Goal: Task Accomplishment & Management: Use online tool/utility

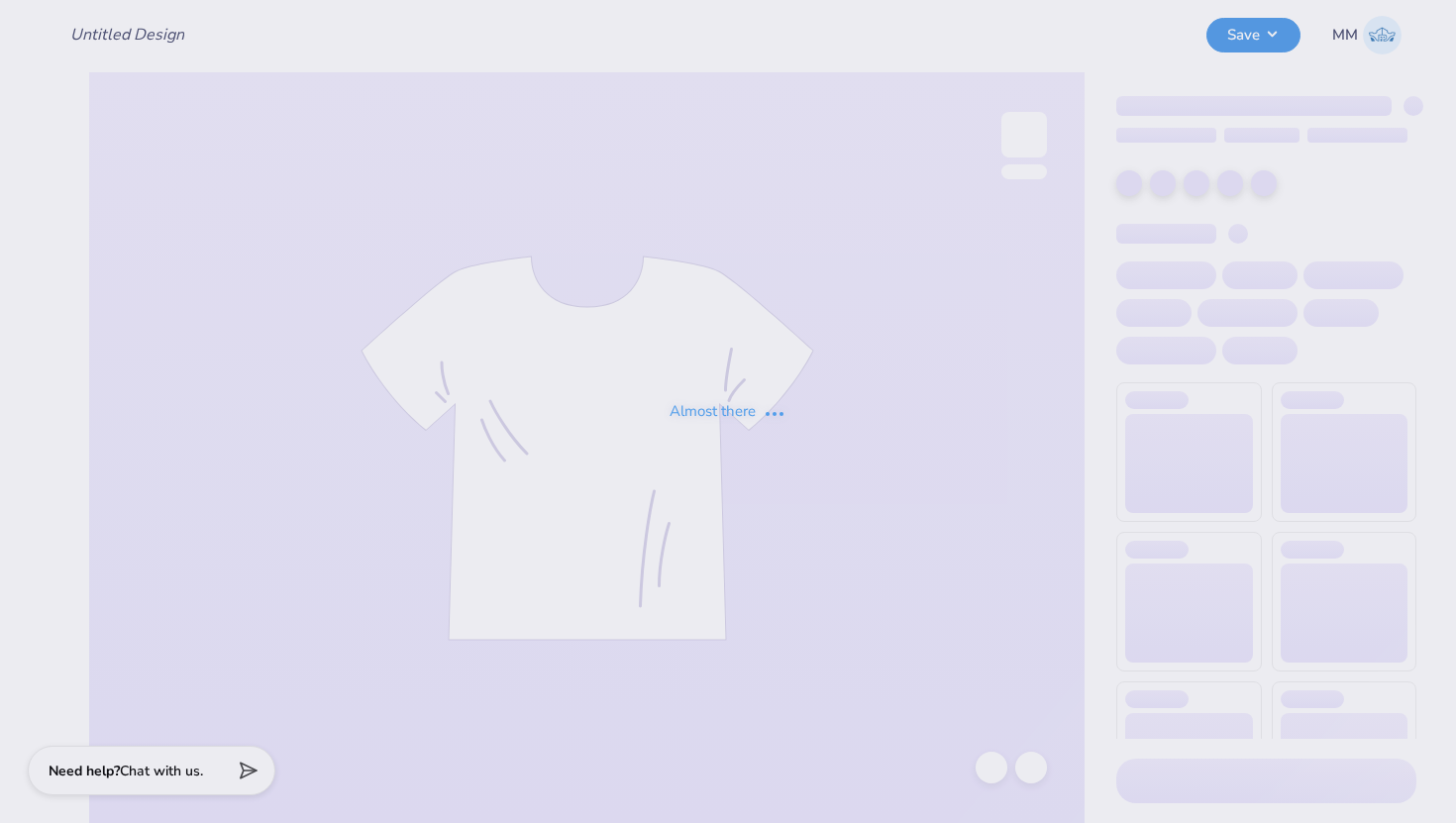
type input "Swim Club Design"
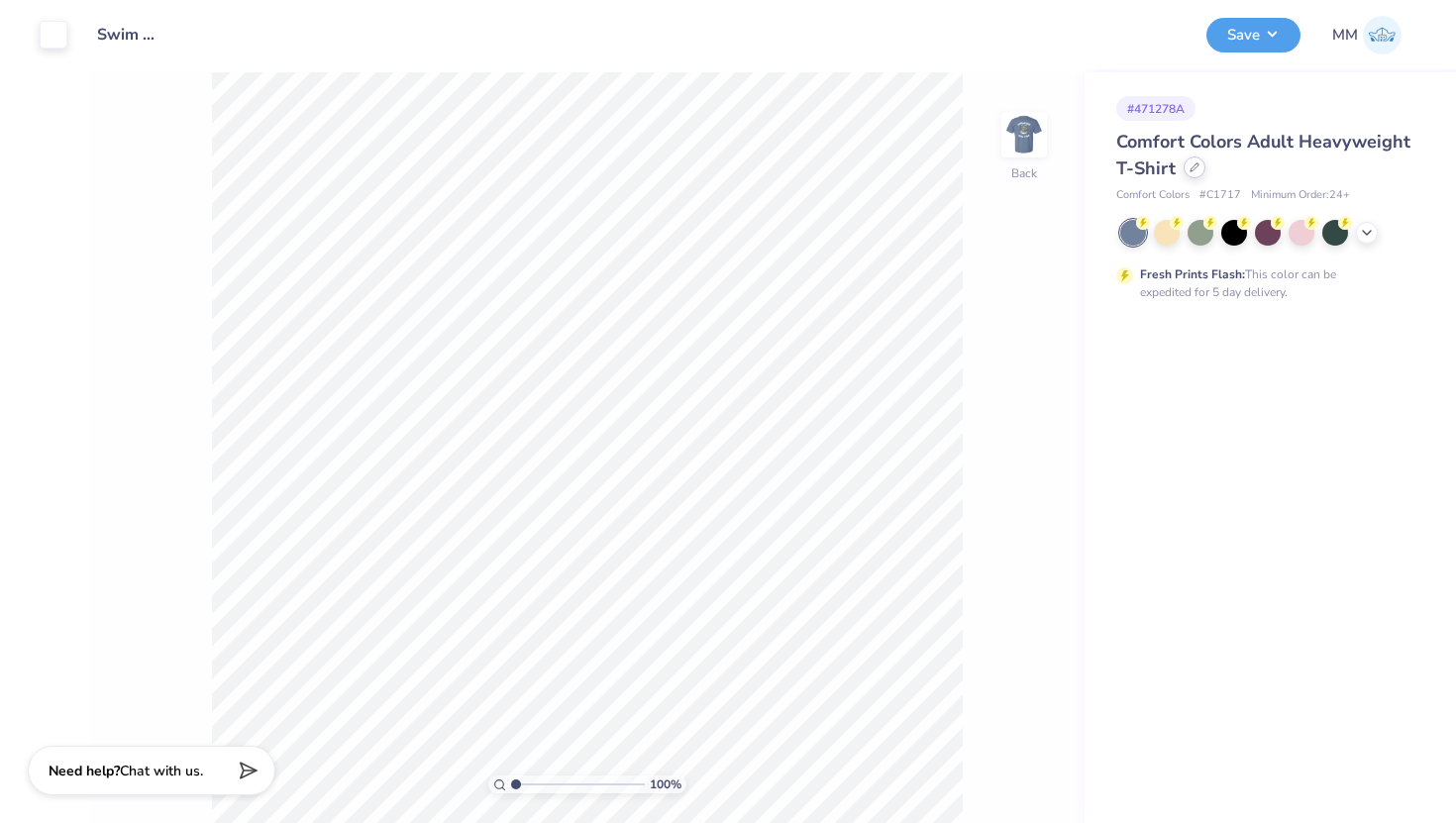
click at [1194, 175] on div at bounding box center [1194, 168] width 22 height 22
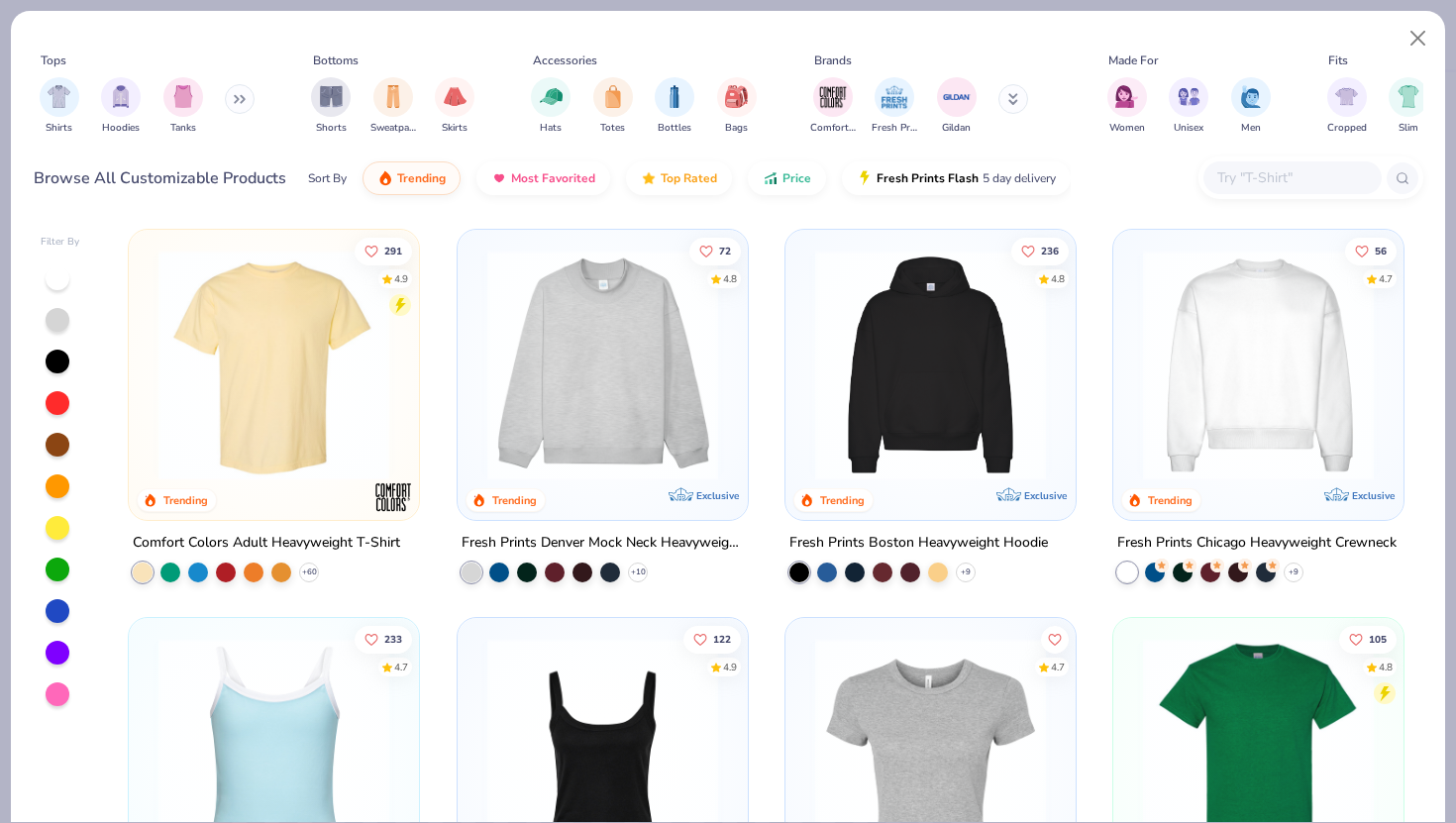
click at [938, 404] on img at bounding box center [930, 365] width 251 height 231
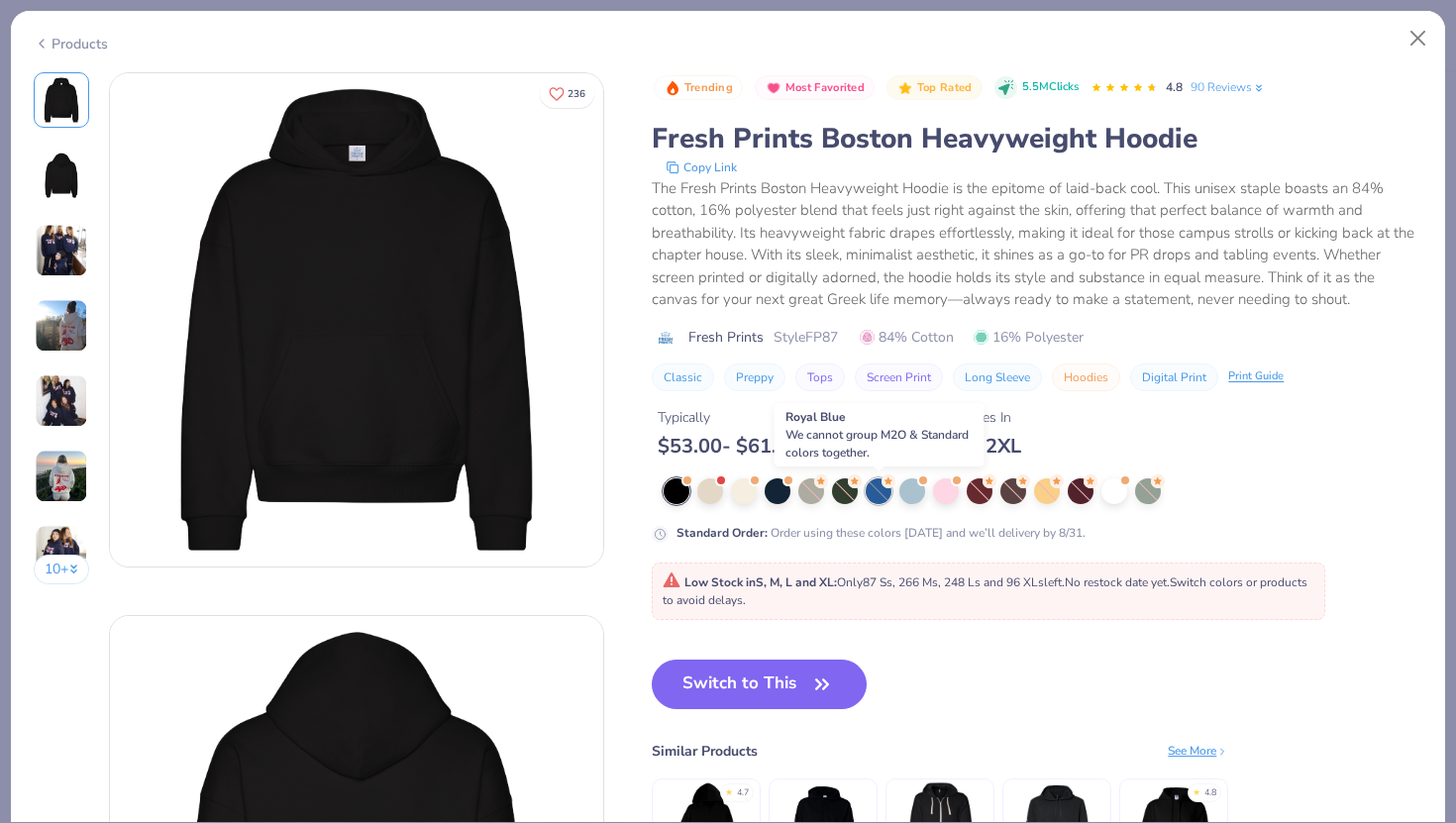
click at [879, 494] on div at bounding box center [879, 491] width 26 height 26
click at [1421, 37] on button "Close" at bounding box center [1418, 39] width 38 height 38
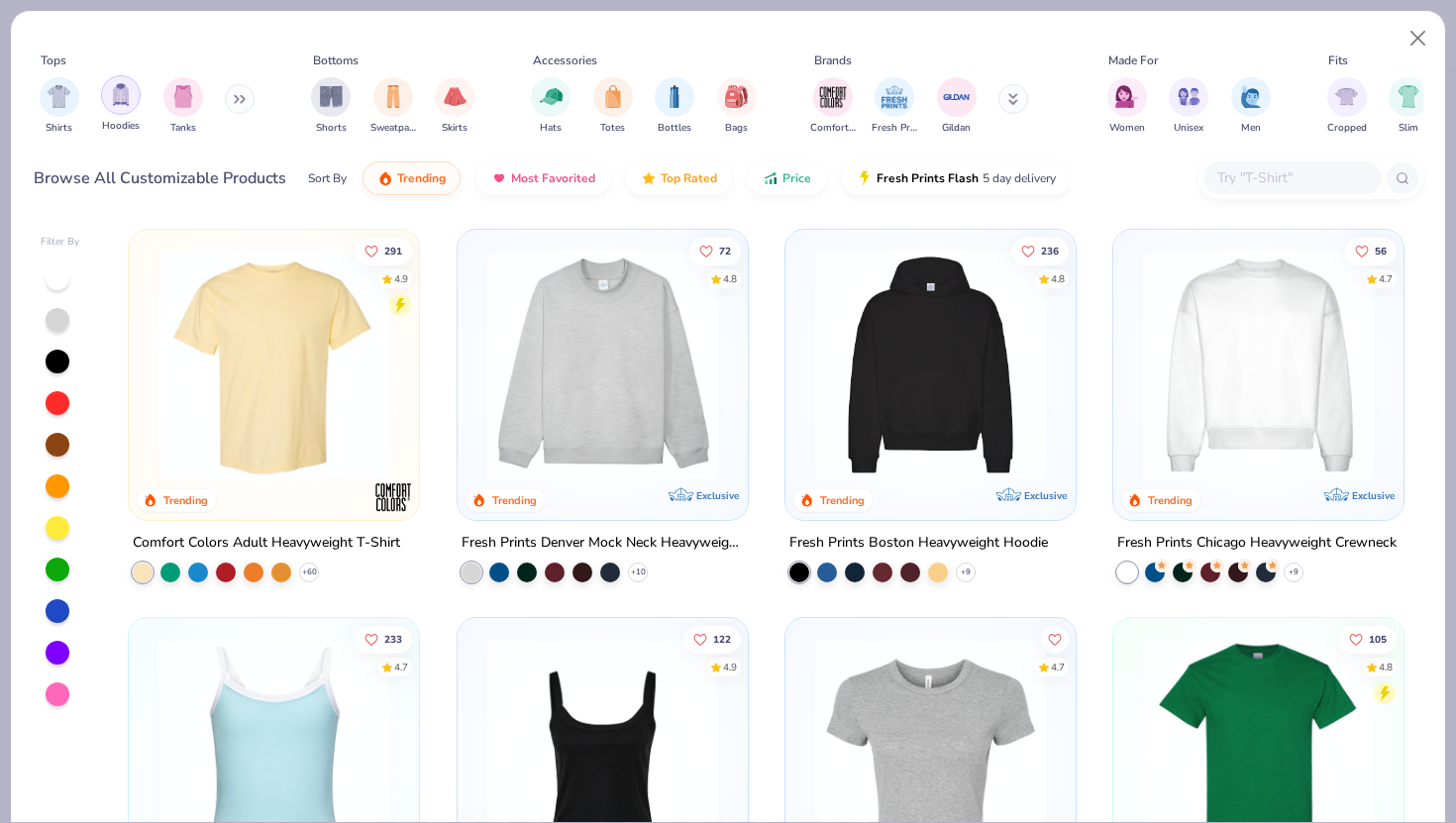
click at [125, 107] on div "filter for Hoodies" at bounding box center [121, 95] width 40 height 40
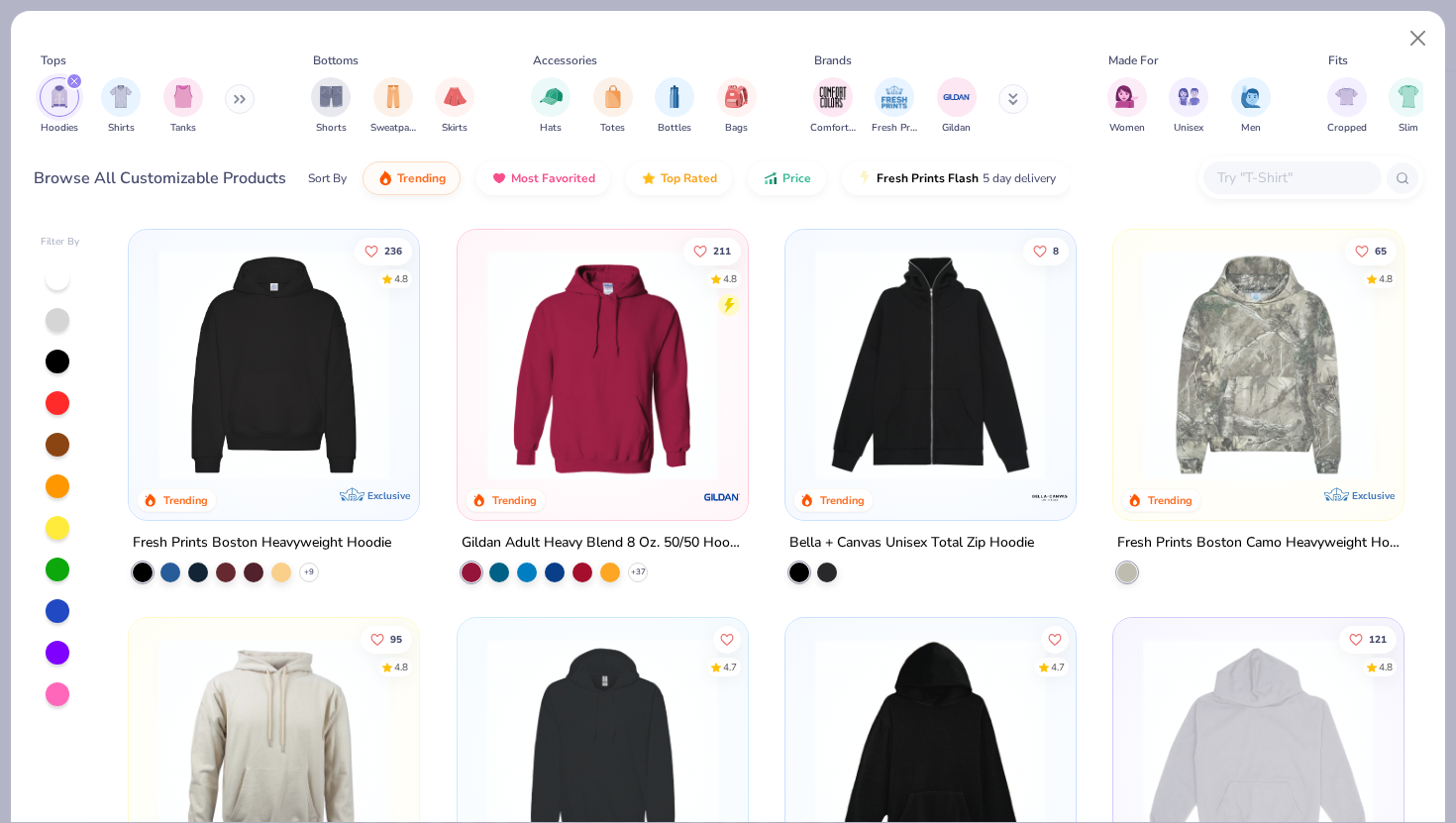
click at [309, 412] on img at bounding box center [274, 365] width 251 height 231
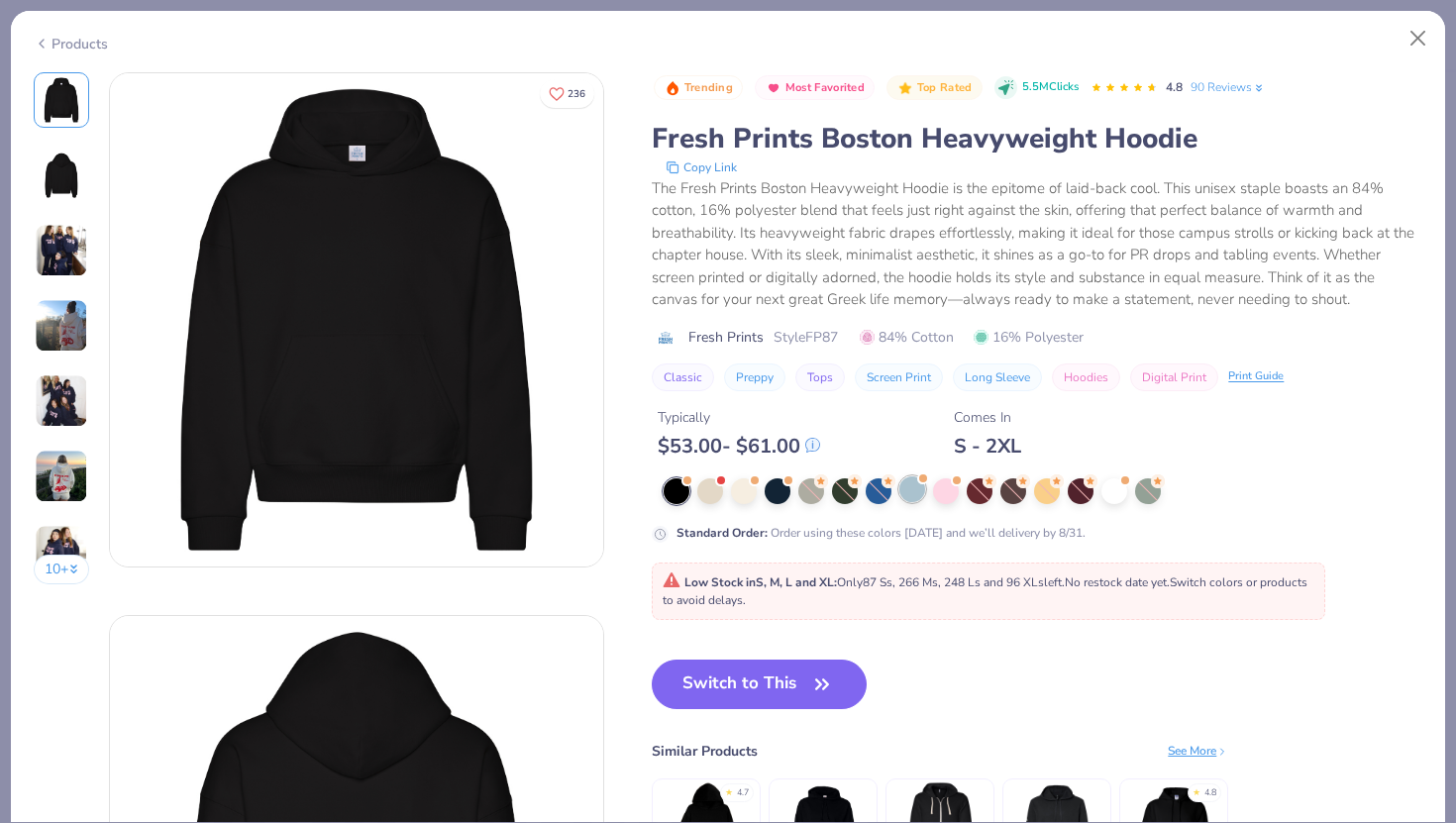
click at [906, 485] on div at bounding box center [912, 489] width 26 height 26
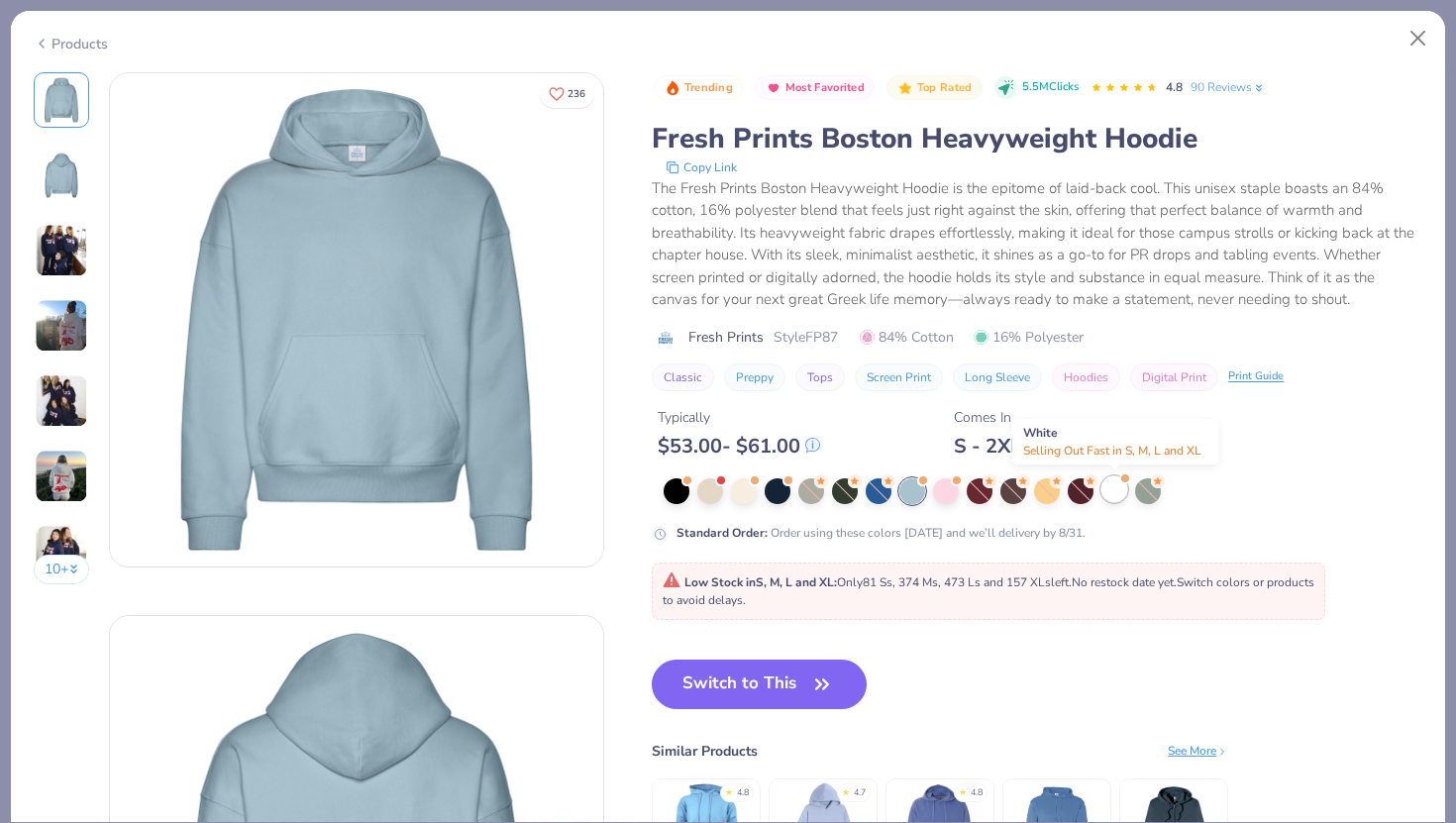
click at [1115, 490] on div at bounding box center [1114, 489] width 26 height 26
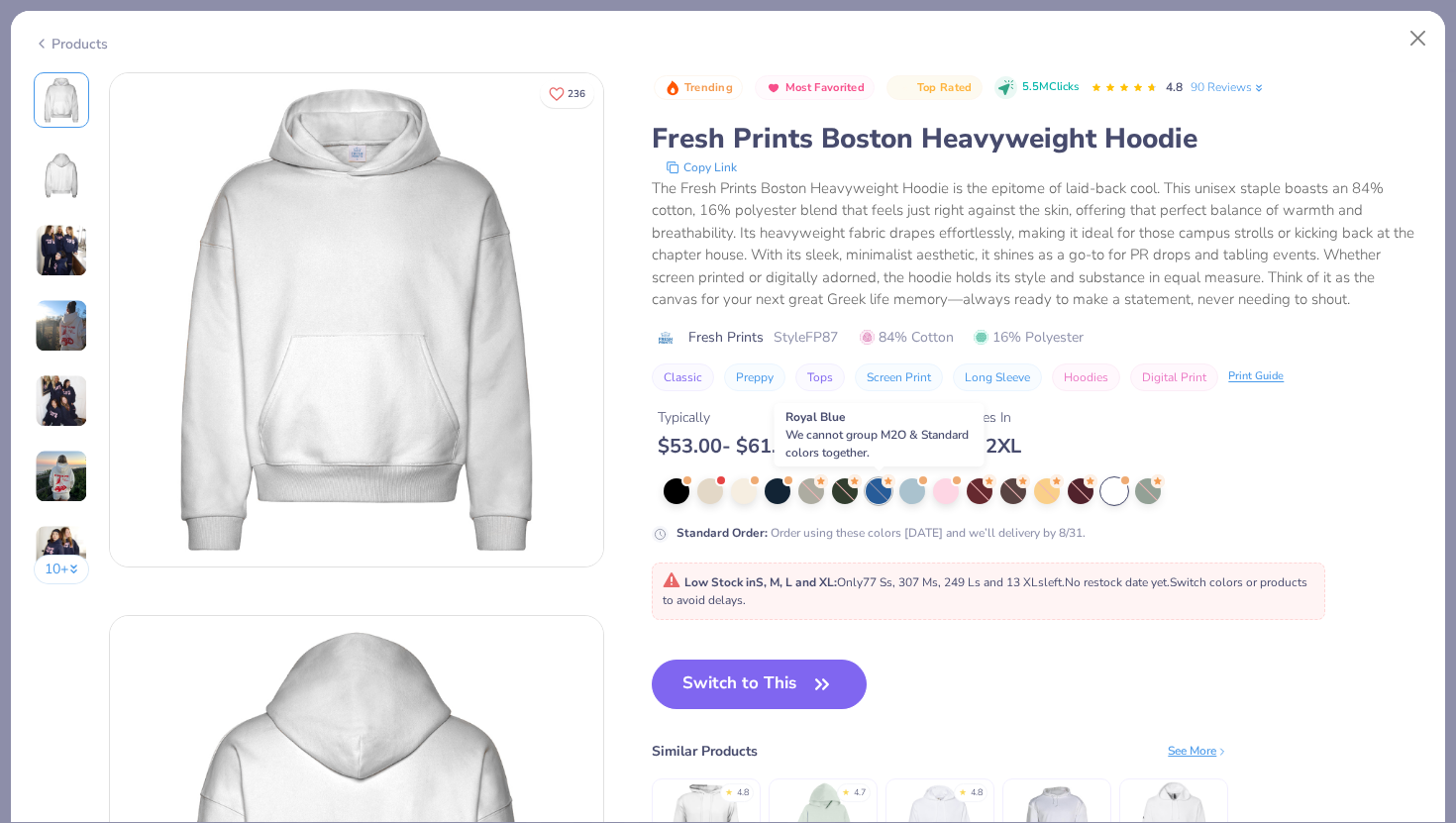
click at [828, 485] on circle at bounding box center [821, 481] width 14 height 14
click at [1408, 43] on button "Close" at bounding box center [1418, 39] width 38 height 38
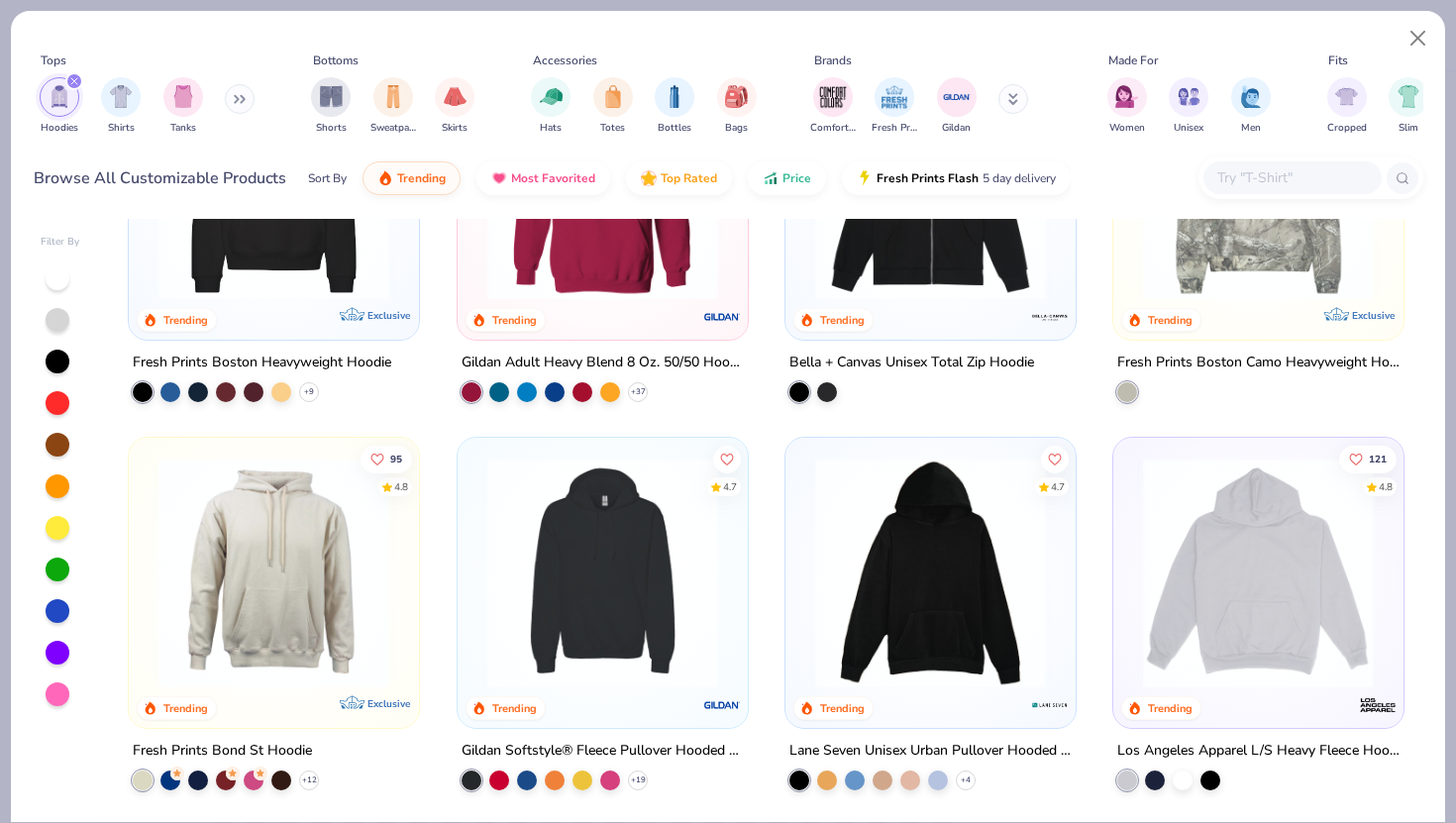
scroll to position [187, 0]
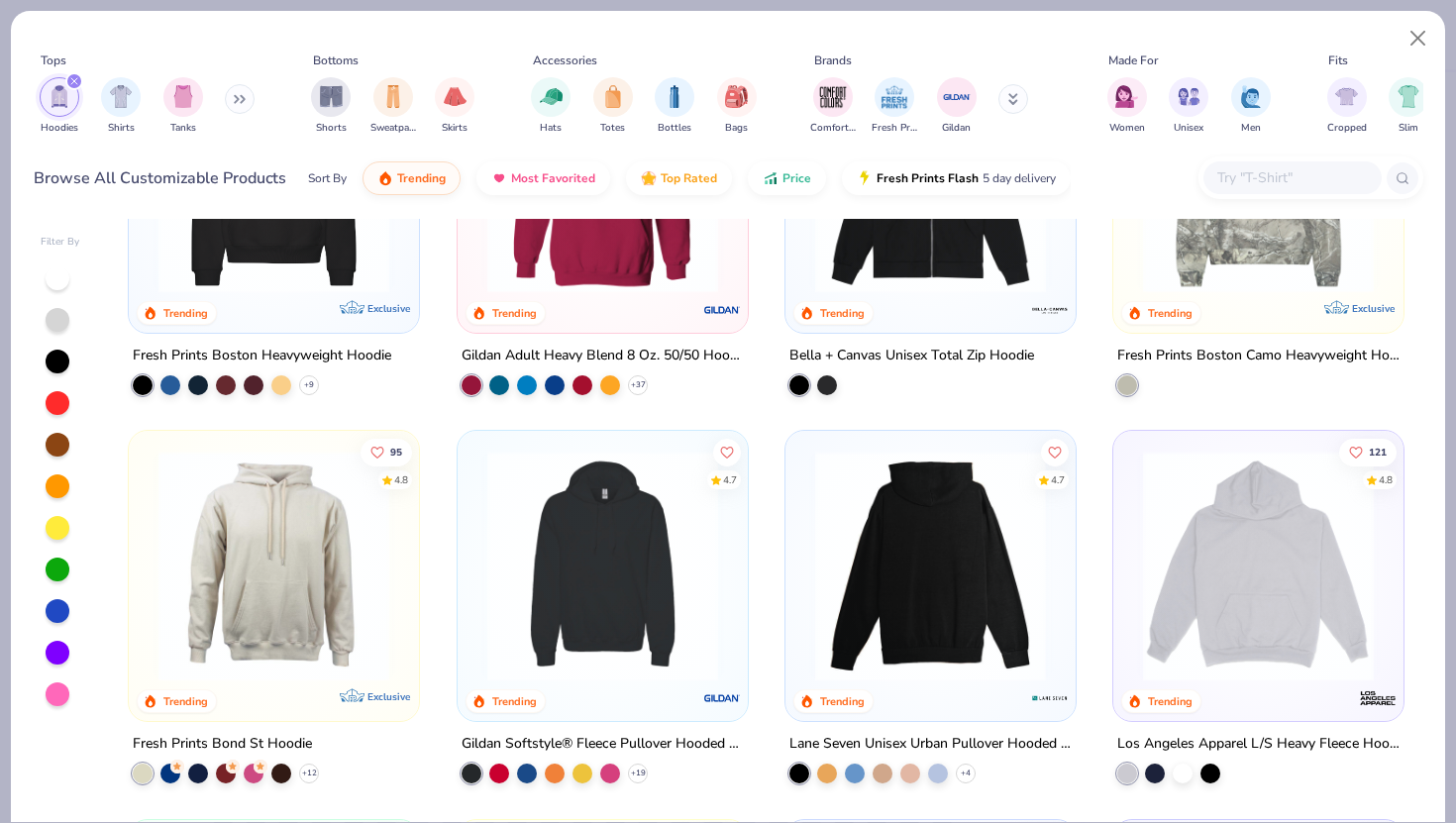
click at [664, 612] on img at bounding box center [602, 565] width 251 height 231
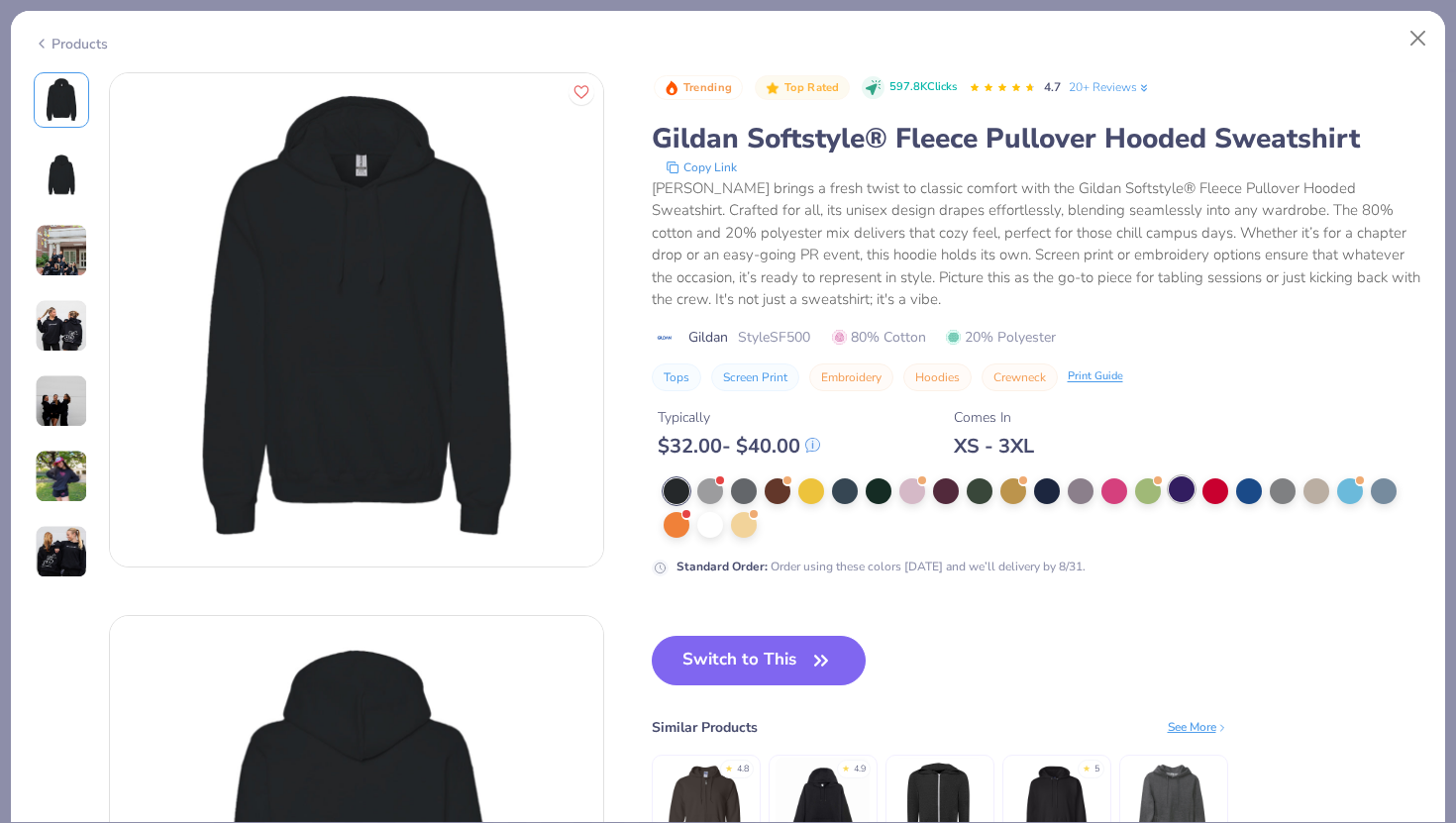
click at [1185, 486] on div at bounding box center [1181, 489] width 26 height 26
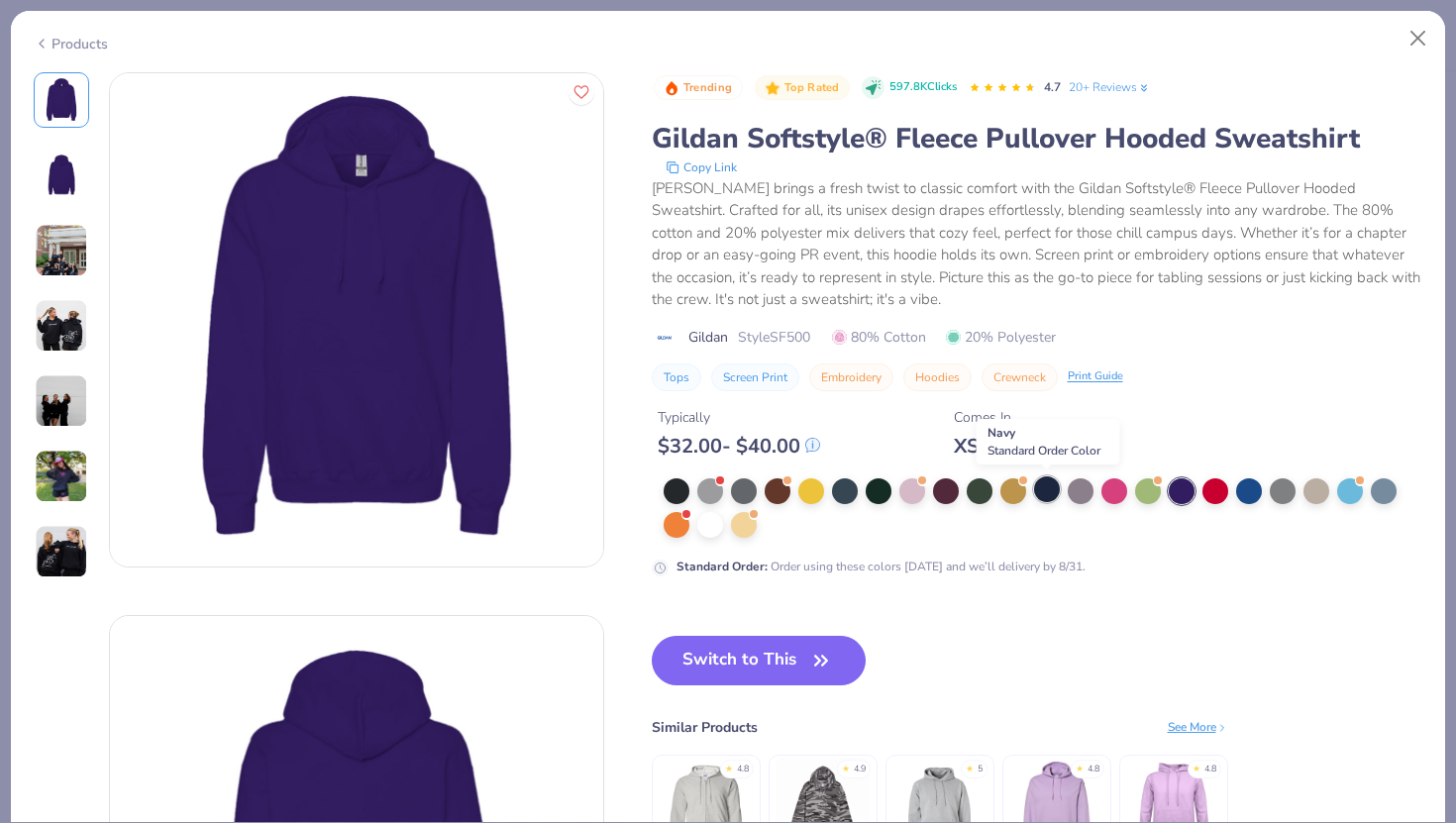
click at [1048, 495] on div at bounding box center [1047, 489] width 26 height 26
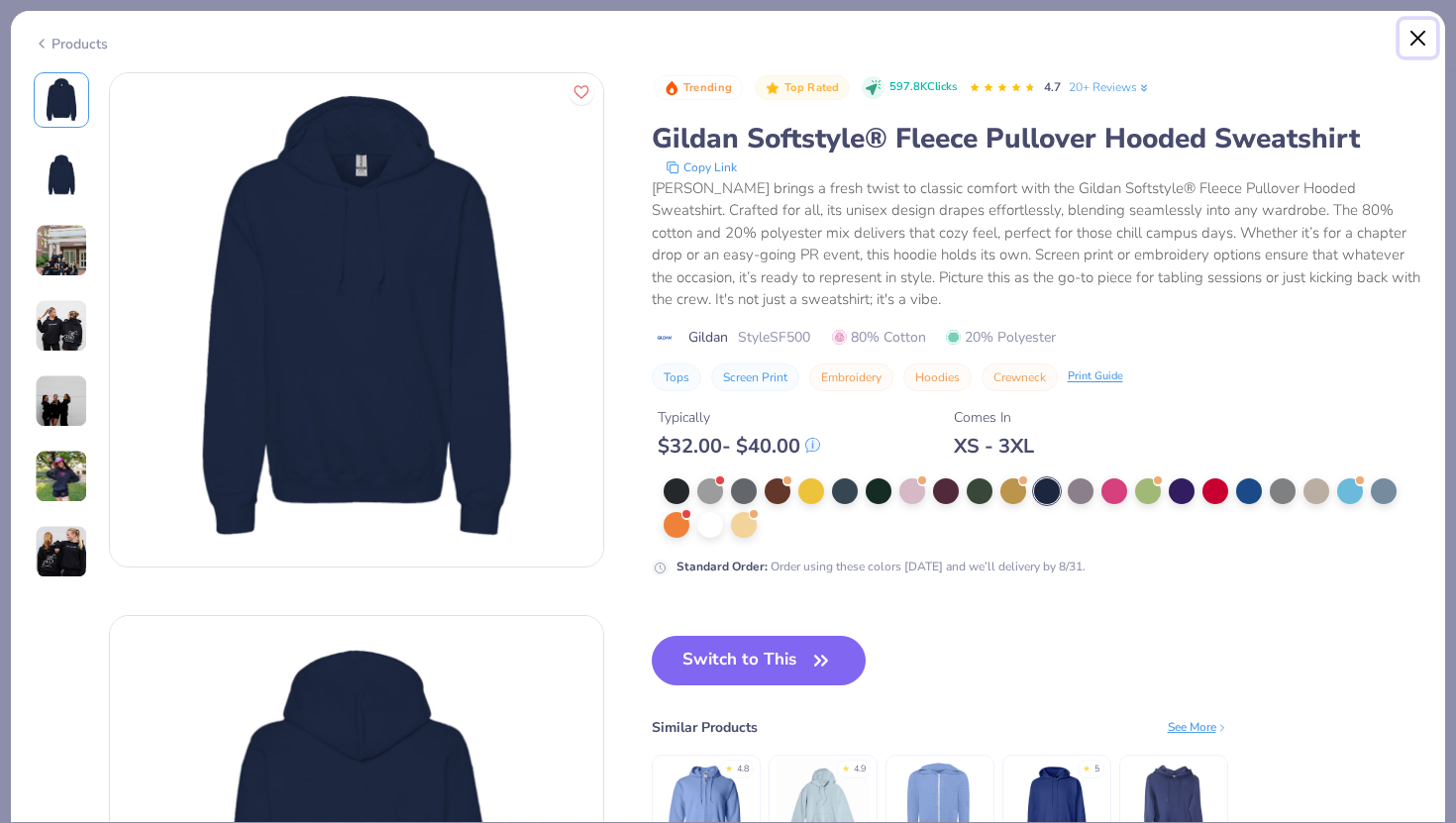
click at [1405, 34] on button "Close" at bounding box center [1418, 39] width 38 height 38
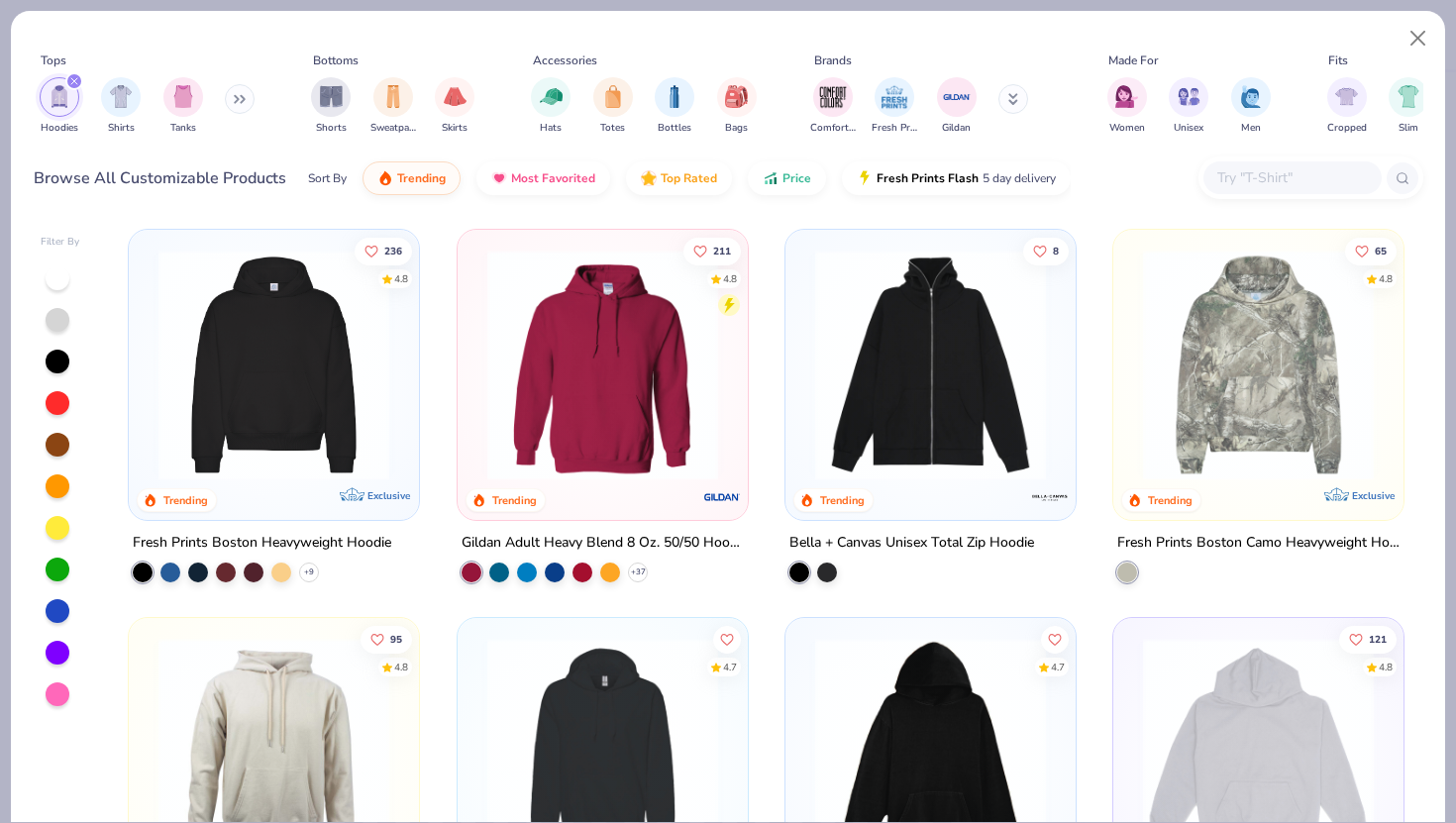
click at [555, 504] on div "211 4.8 Trending" at bounding box center [602, 375] width 291 height 291
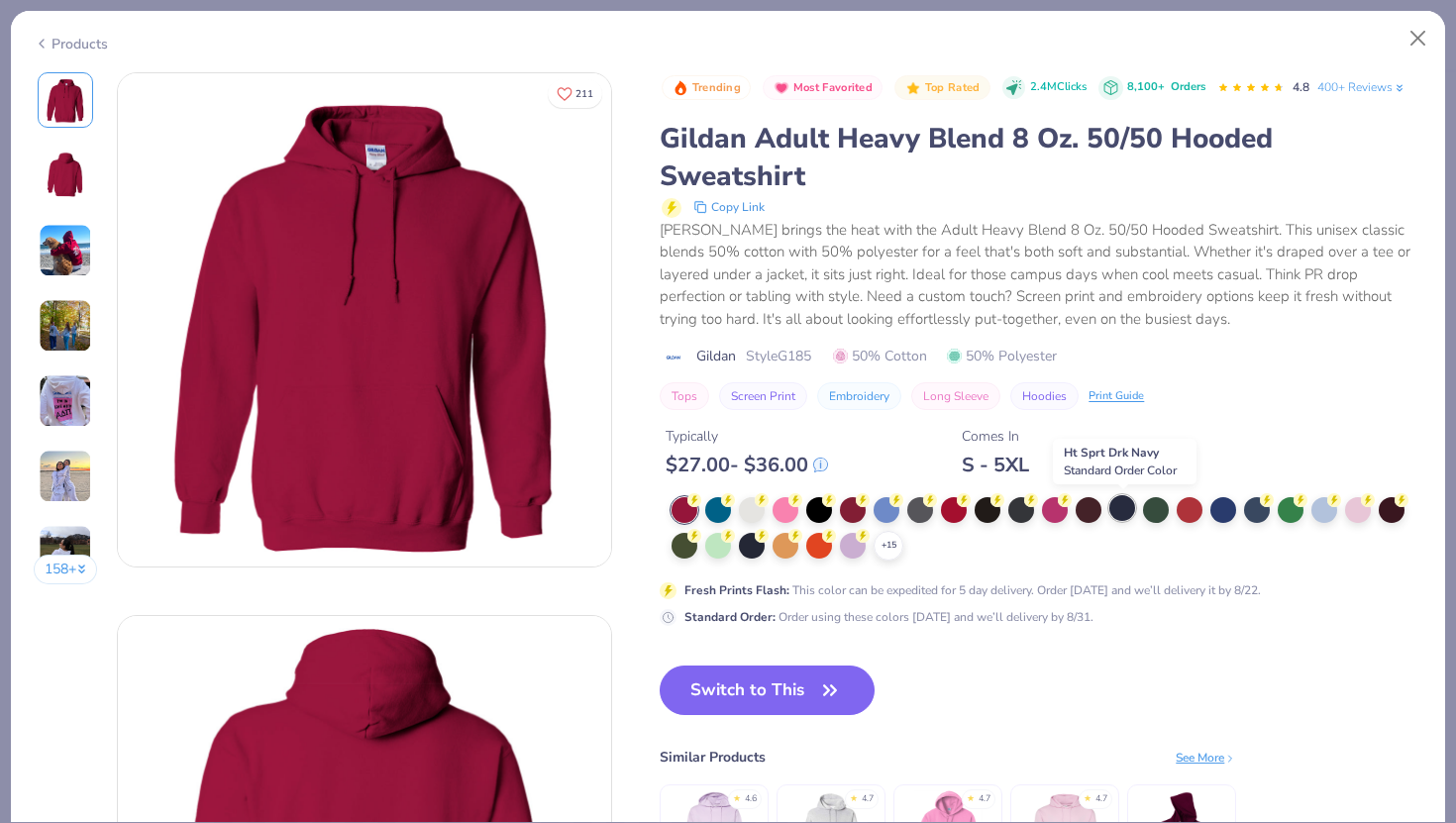
click at [1113, 508] on div at bounding box center [1122, 508] width 26 height 26
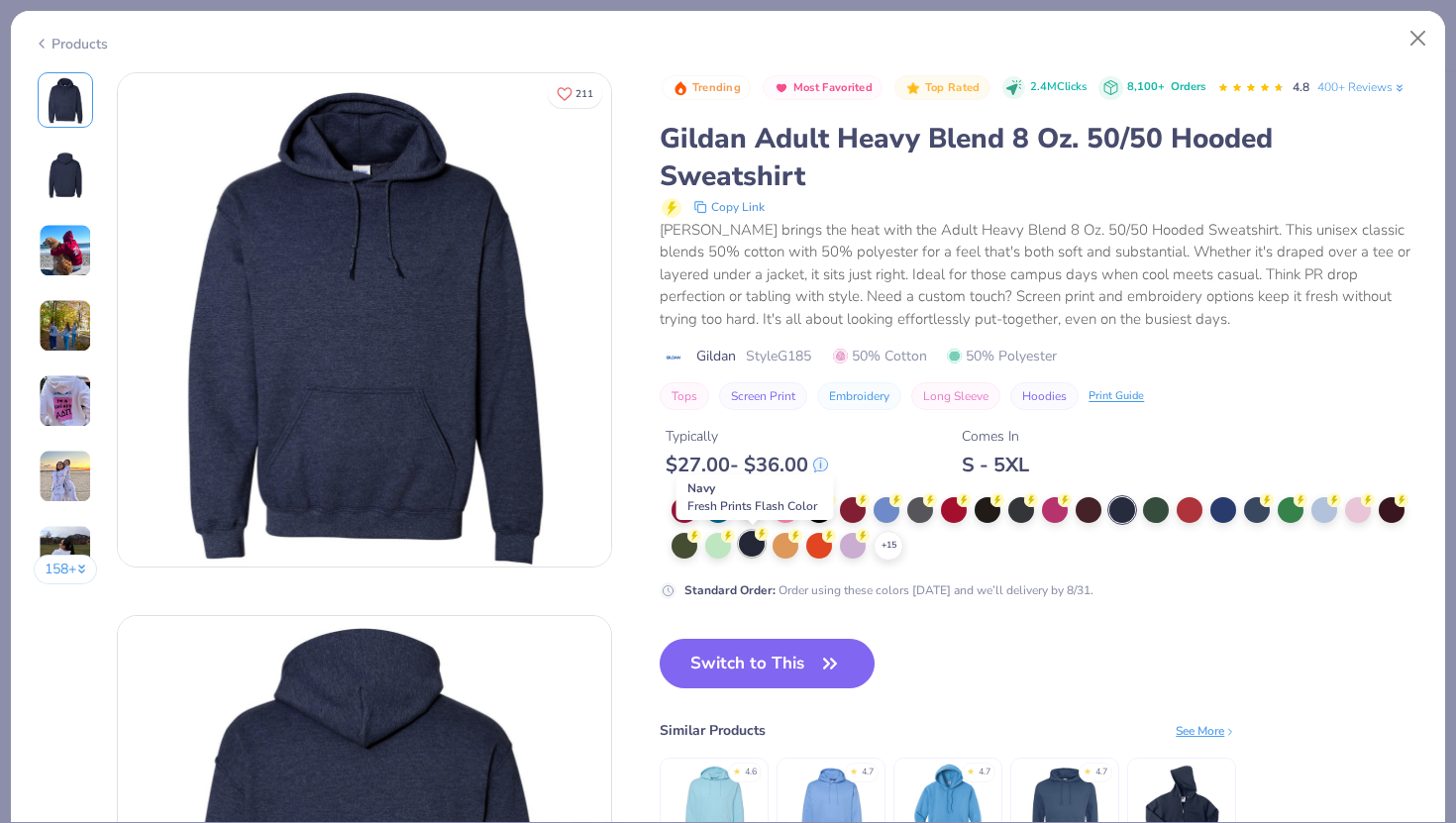
click at [748, 545] on div at bounding box center [752, 543] width 26 height 26
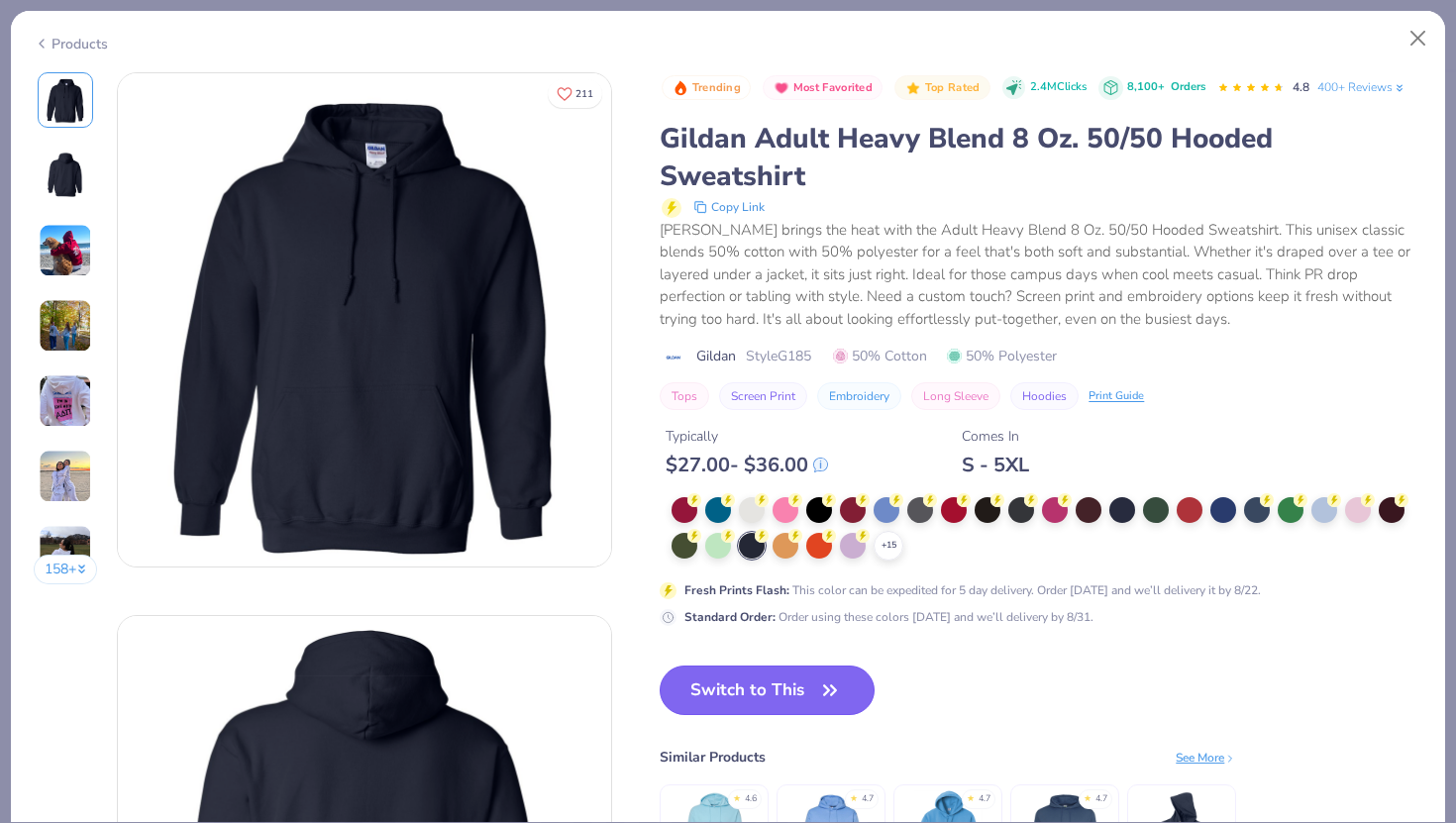
click at [751, 689] on button "Switch to This" at bounding box center [766, 690] width 215 height 50
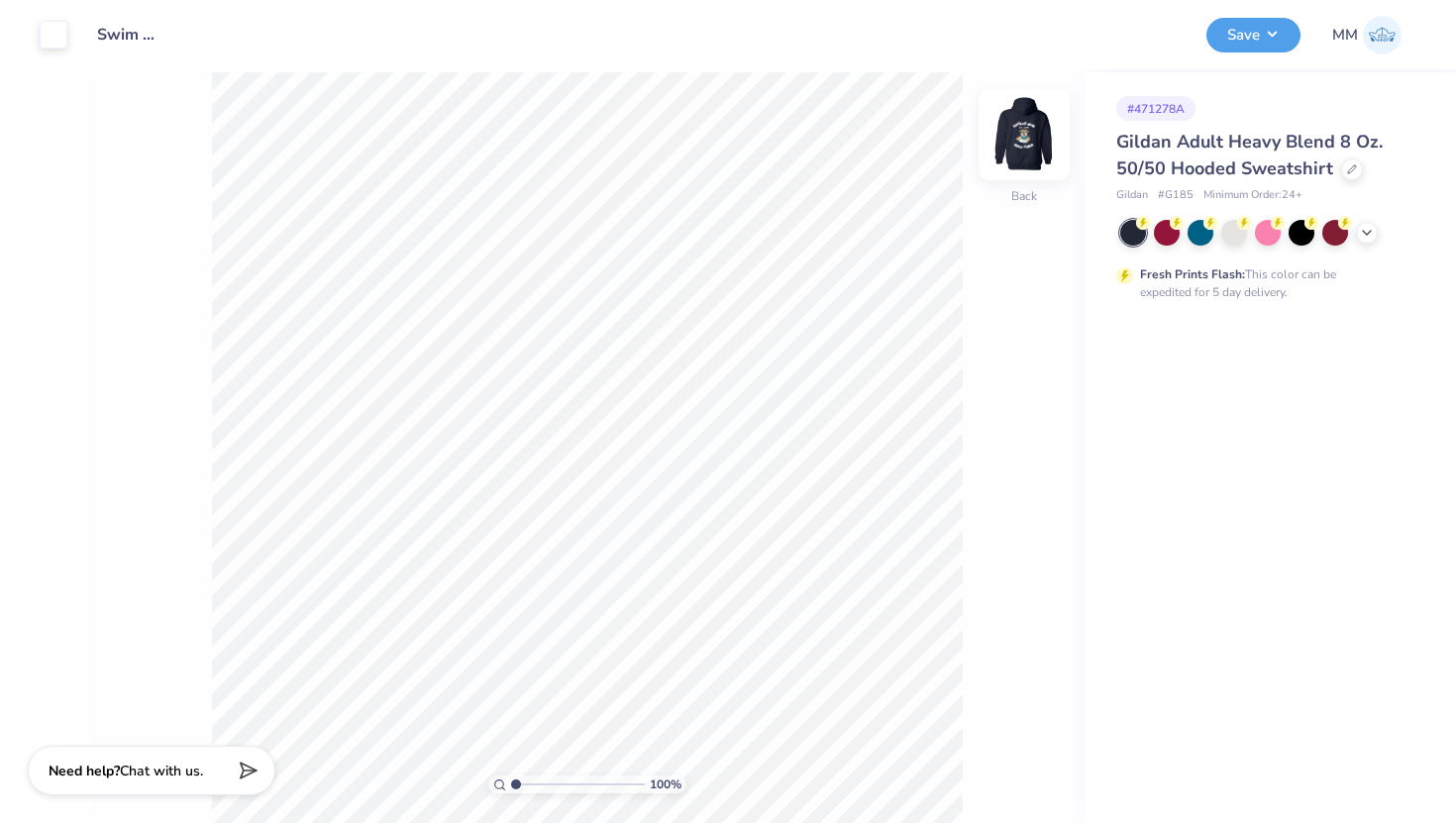
click at [1021, 149] on img at bounding box center [1024, 134] width 79 height 79
click at [1247, 35] on button "Save" at bounding box center [1253, 32] width 94 height 35
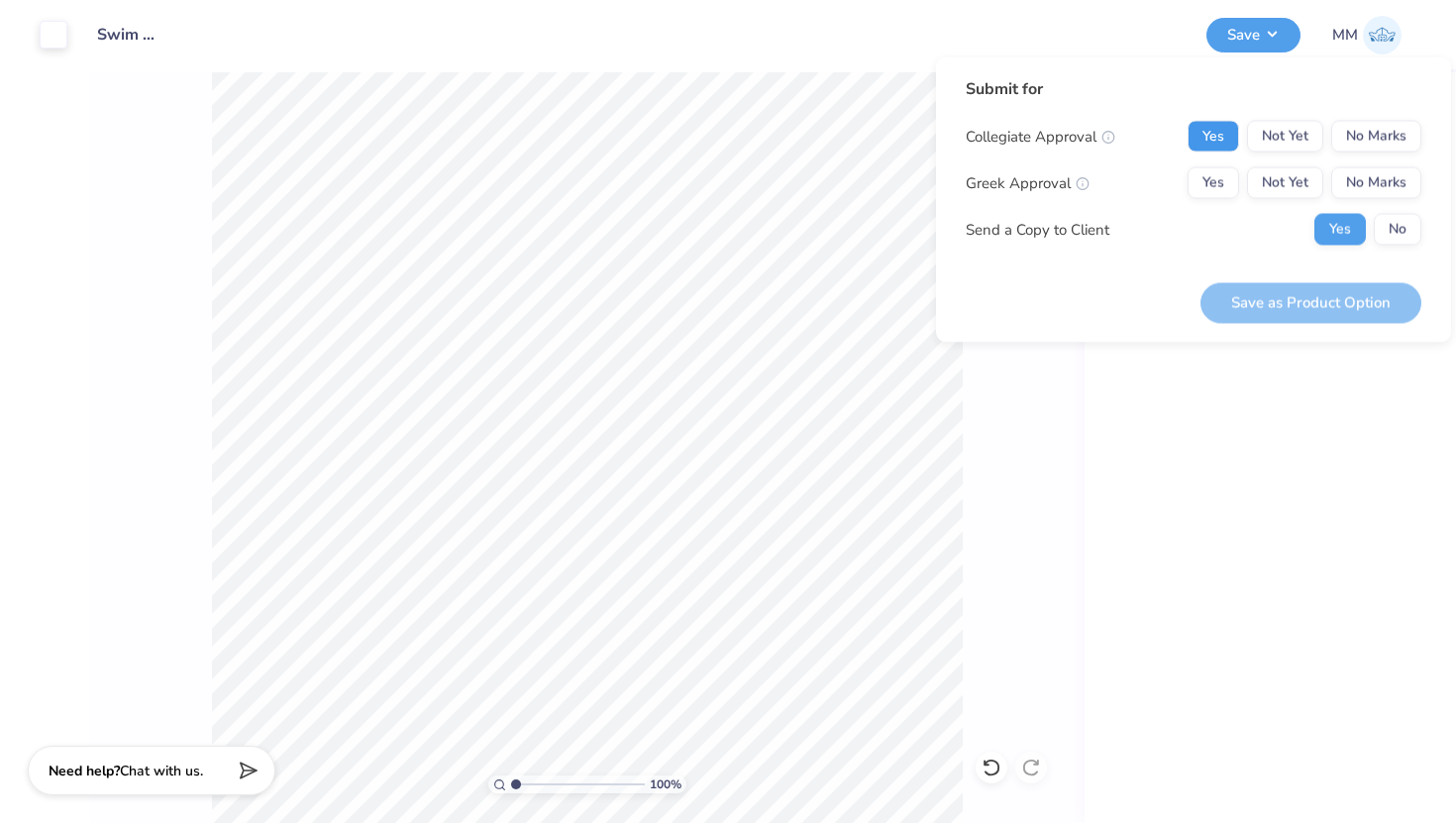
click at [1215, 135] on button "Yes" at bounding box center [1213, 137] width 52 height 32
click at [1211, 177] on button "Yes" at bounding box center [1213, 184] width 52 height 32
click at [1224, 176] on button "Yes" at bounding box center [1213, 184] width 52 height 32
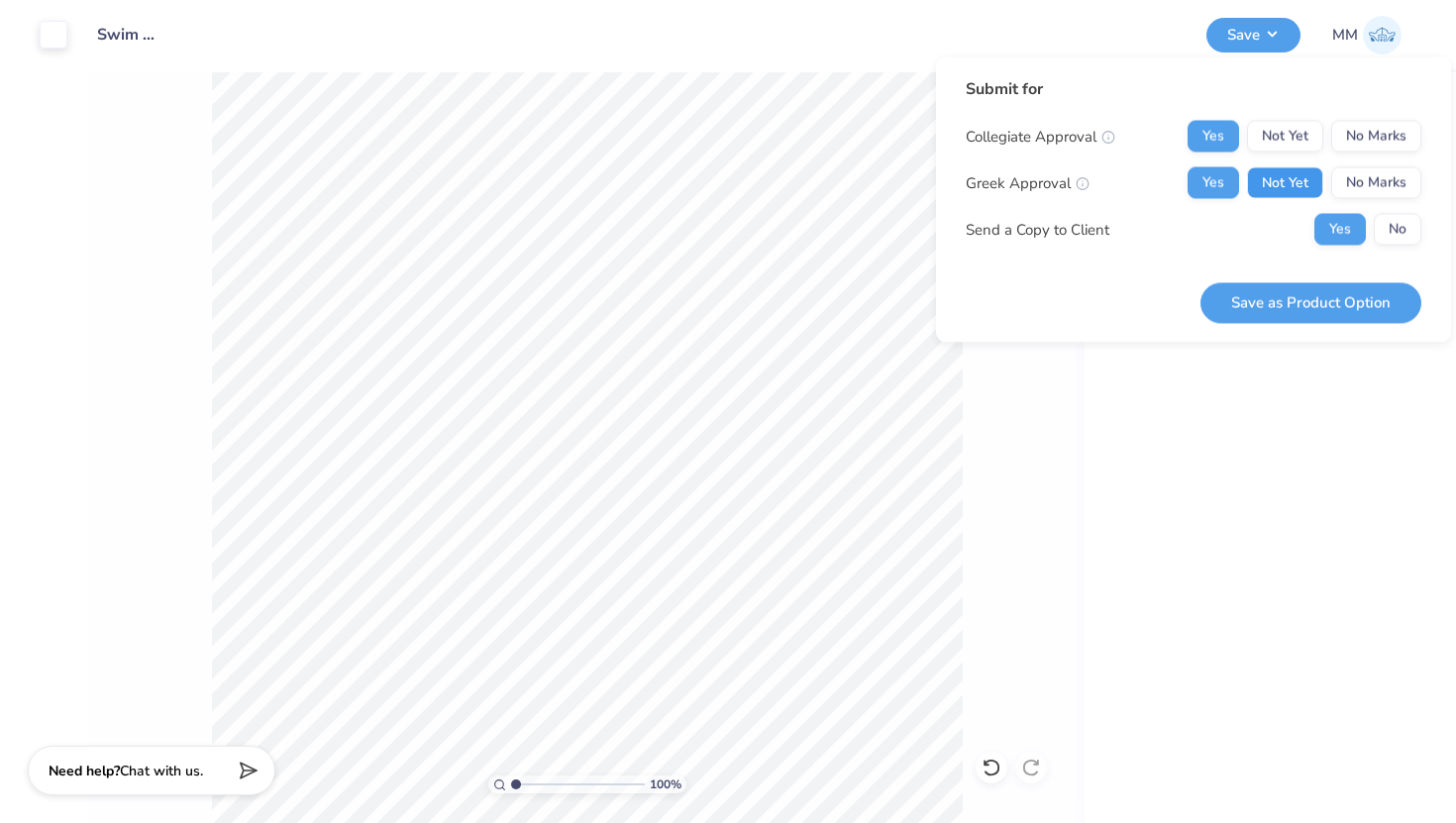
click at [1306, 178] on button "Not Yet" at bounding box center [1284, 184] width 76 height 32
click at [1216, 177] on button "Yes" at bounding box center [1213, 184] width 52 height 32
click at [1321, 311] on button "Save as Product Option" at bounding box center [1310, 303] width 221 height 41
